Goal: Navigation & Orientation: Find specific page/section

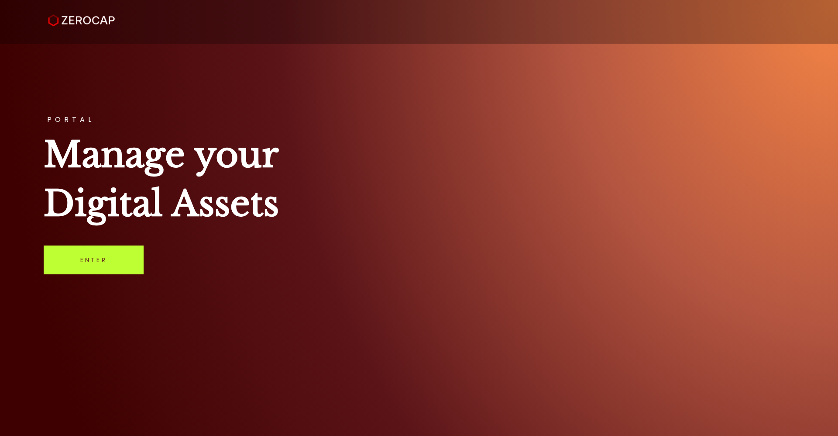
click at [106, 258] on link "Enter" at bounding box center [94, 259] width 100 height 29
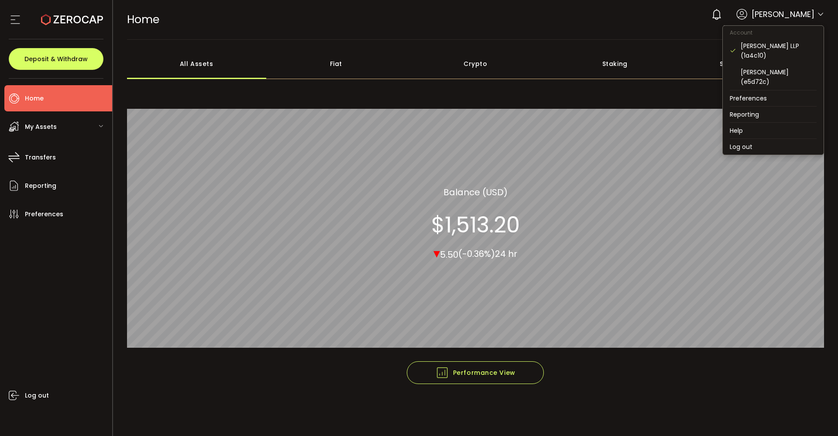
click at [820, 14] on icon at bounding box center [820, 14] width 7 height 7
click at [797, 69] on div "Adrian Knight (e5d72c)" at bounding box center [779, 76] width 76 height 19
